Goal: Find specific page/section: Find specific page/section

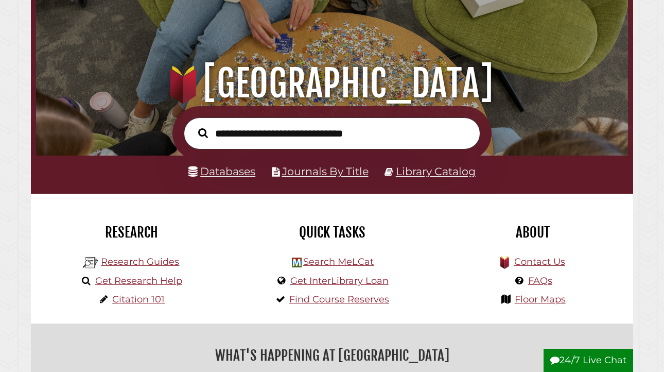
scroll to position [66, 0]
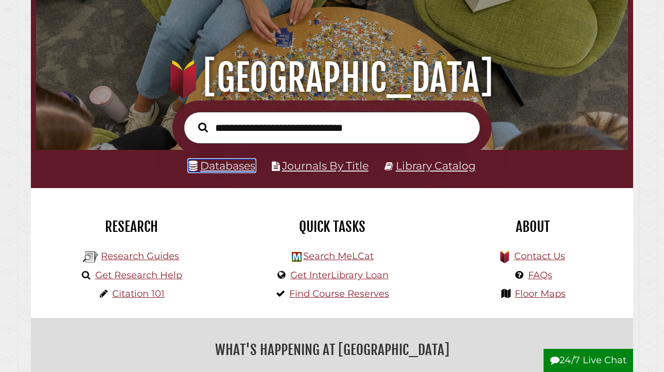
click at [228, 166] on link "Databases" at bounding box center [222, 165] width 67 height 13
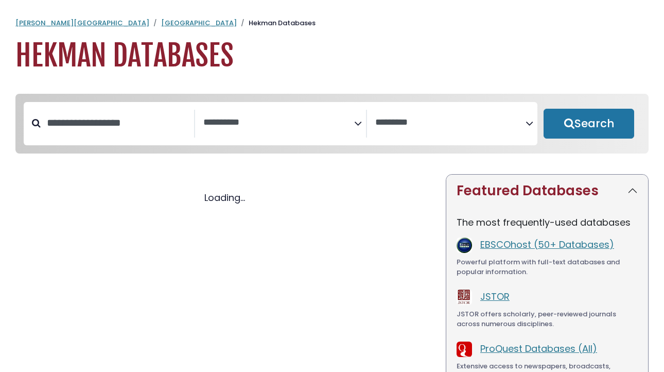
select select "Database Subject Filter"
select select "Database Vendors Filter"
select select "Database Subject Filter"
select select "Database Vendors Filter"
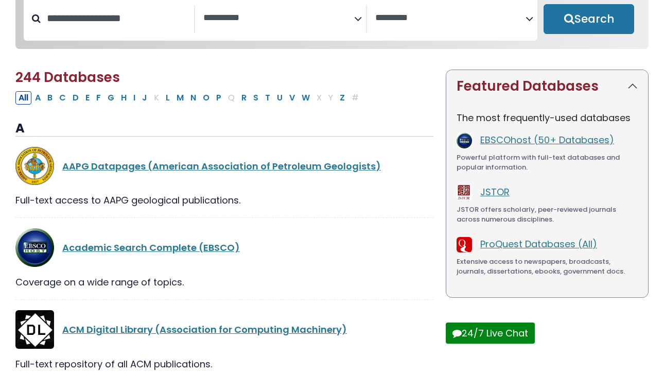
scroll to position [122, 0]
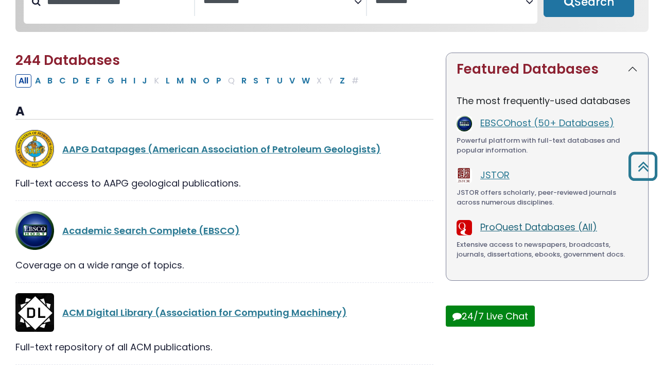
click at [508, 230] on link "ProQuest Databases (All)" at bounding box center [539, 226] width 117 height 13
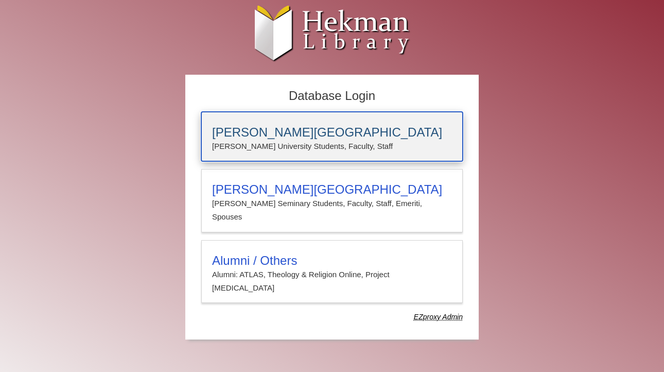
click at [411, 140] on p "Calvin University Students, Faculty, Staff" at bounding box center [332, 146] width 240 height 13
